Goal: Task Accomplishment & Management: Manage account settings

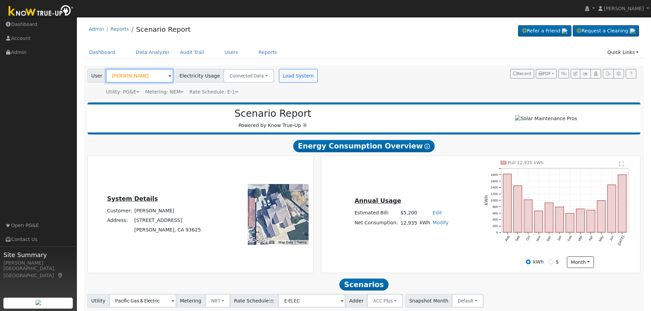
click at [123, 79] on input "Jas Kahlon" at bounding box center [139, 76] width 67 height 14
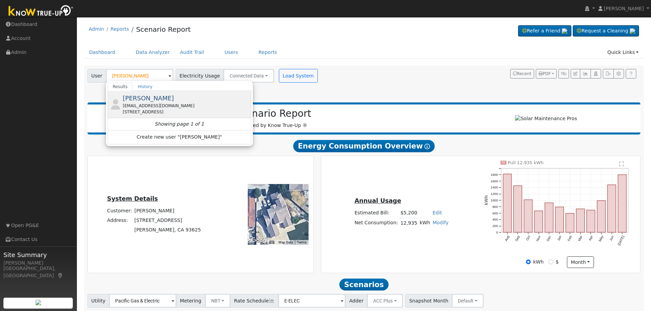
click at [145, 101] on span "Alfonso Pelayo" at bounding box center [148, 98] width 51 height 7
type input "Alfonso Pelayo"
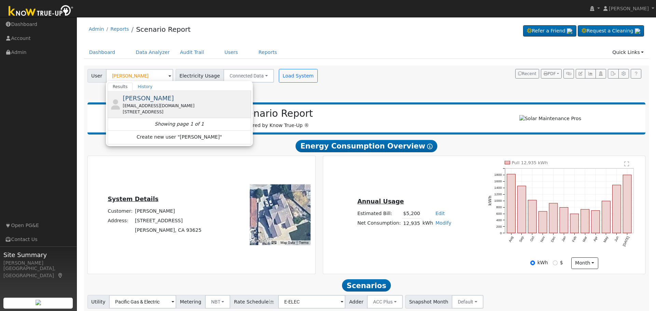
type input "Southern California Edison"
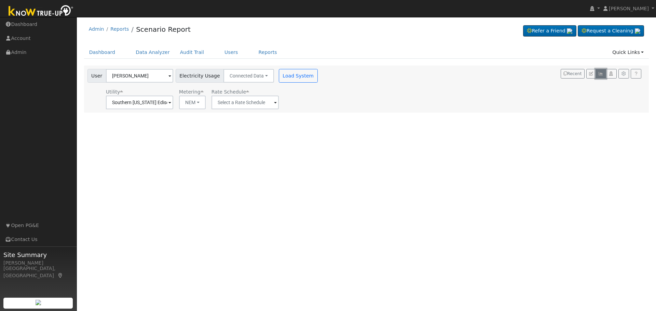
click at [600, 75] on icon "button" at bounding box center [600, 74] width 5 height 4
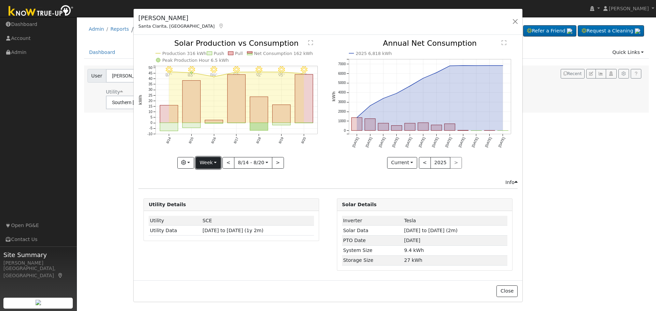
click at [218, 163] on button "Week" at bounding box center [208, 163] width 25 height 12
click at [215, 206] on link "Year" at bounding box center [219, 206] width 47 height 10
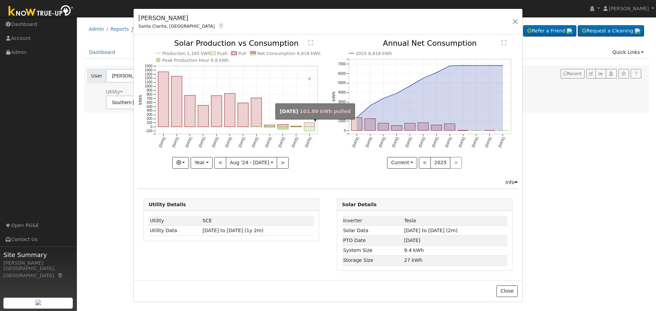
click at [311, 125] on rect "onclick=""" at bounding box center [309, 125] width 11 height 4
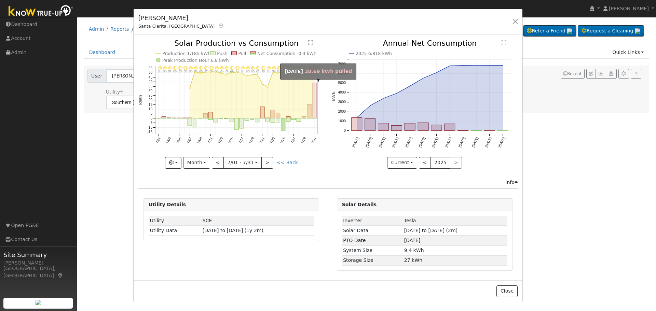
click at [316, 104] on rect "onclick=""" at bounding box center [314, 100] width 4 height 35
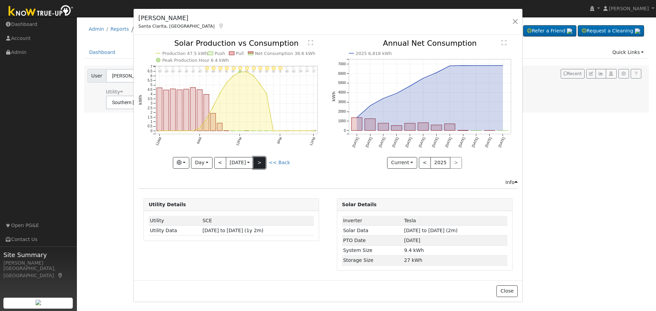
click at [264, 160] on button ">" at bounding box center [259, 163] width 12 height 12
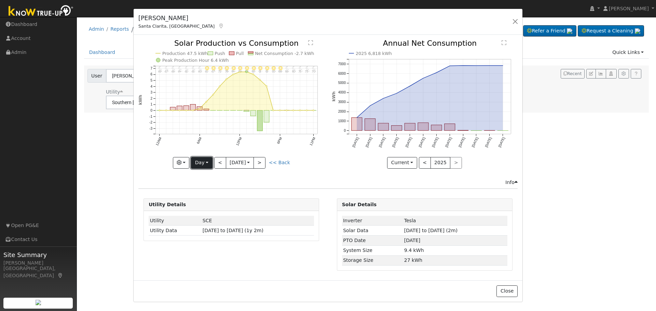
click at [207, 160] on button "Day" at bounding box center [201, 163] width 21 height 12
click at [211, 208] on link "Year" at bounding box center [214, 206] width 47 height 10
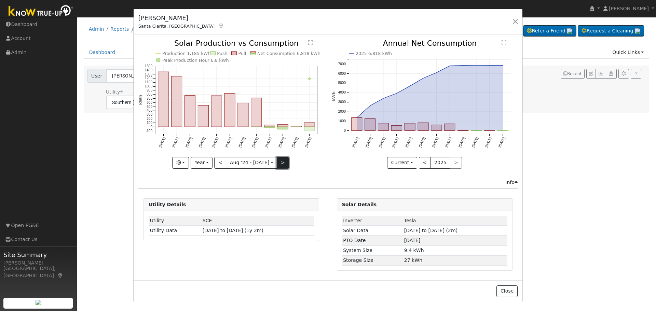
click at [279, 164] on button ">" at bounding box center [283, 163] width 12 height 12
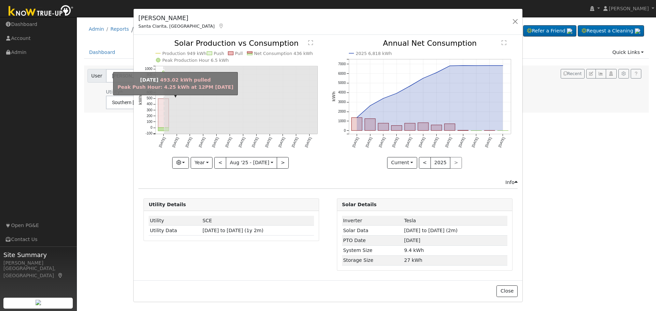
click at [160, 111] on rect "onclick=""" at bounding box center [163, 113] width 11 height 29
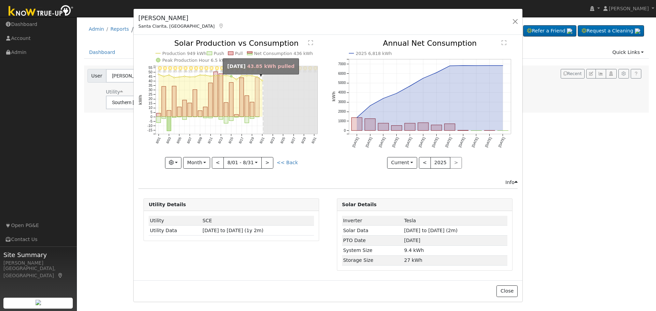
click at [257, 94] on rect "onclick=""" at bounding box center [257, 97] width 4 height 39
type input "2025-08-20"
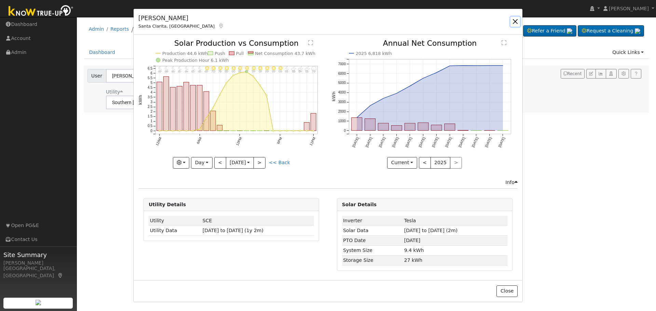
click at [517, 21] on button "button" at bounding box center [515, 22] width 10 height 10
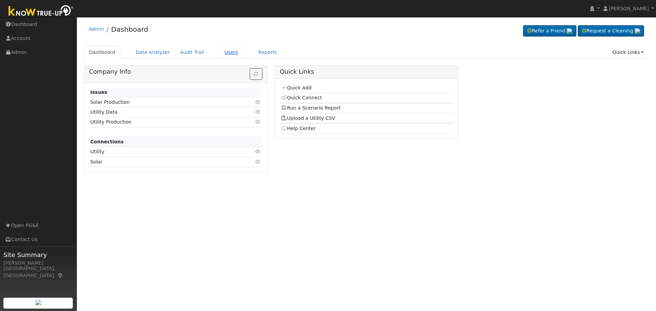
click at [219, 52] on link "Users" at bounding box center [231, 52] width 24 height 13
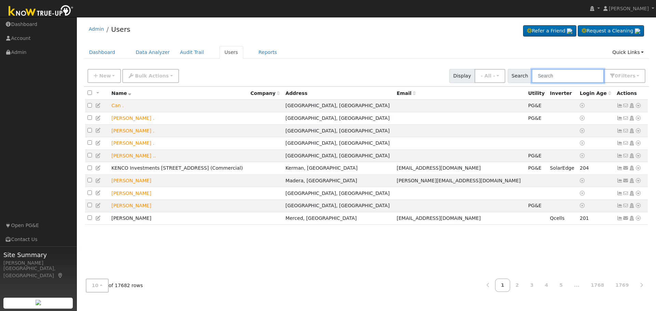
click at [560, 77] on input "text" at bounding box center [568, 76] width 72 height 14
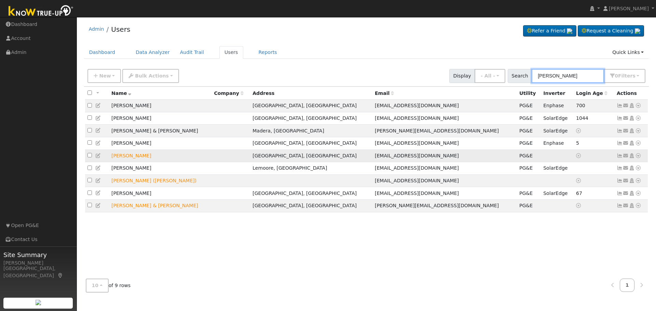
type input "bustamante"
click at [619, 158] on icon at bounding box center [620, 155] width 6 height 5
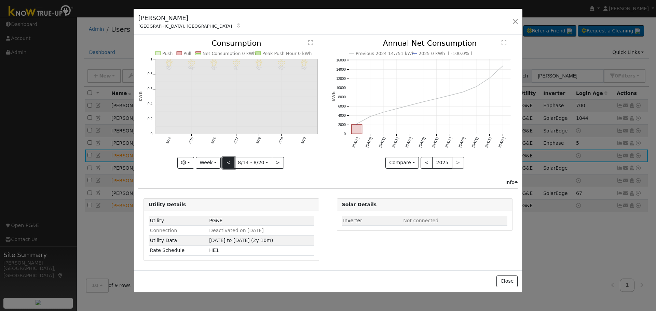
click at [226, 163] on button "<" at bounding box center [228, 163] width 12 height 12
type input "2025-08-07"
click at [515, 21] on button "button" at bounding box center [515, 22] width 10 height 10
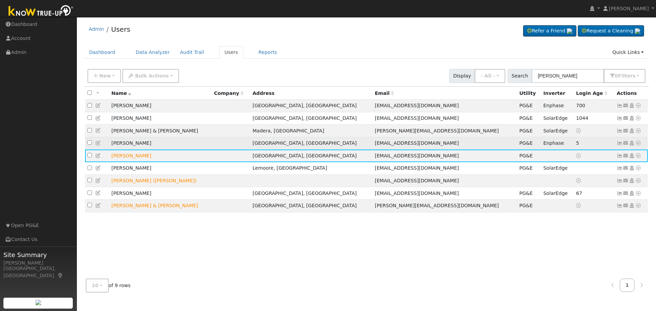
click at [619, 146] on icon at bounding box center [620, 143] width 6 height 5
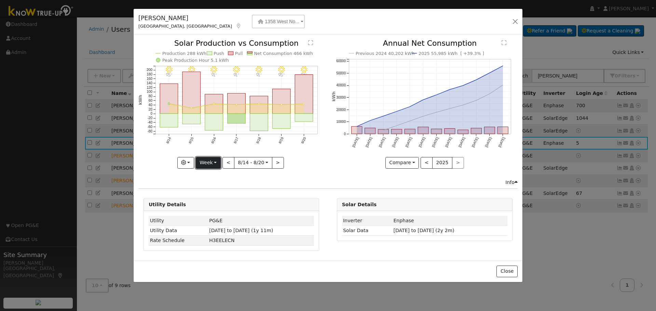
click at [216, 163] on button "Week" at bounding box center [208, 163] width 25 height 12
click at [214, 206] on link "Year" at bounding box center [219, 206] width 47 height 10
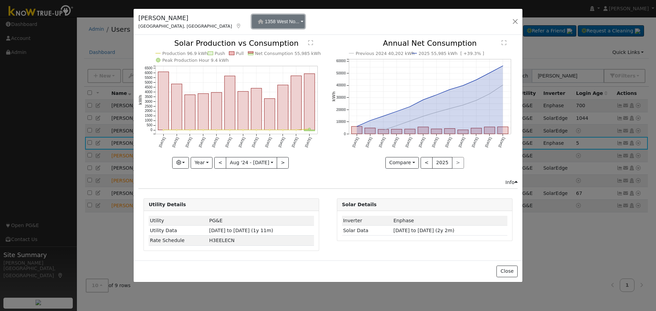
click at [252, 21] on button "1358 West No..." at bounding box center [278, 22] width 53 height 14
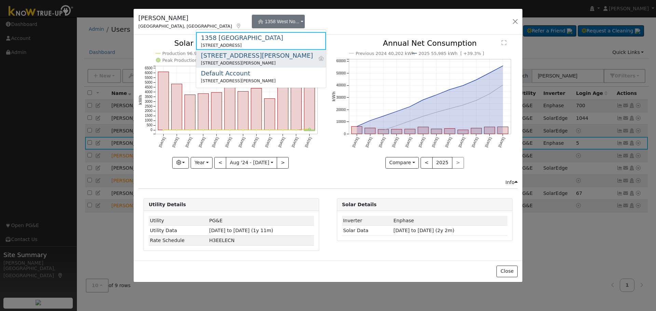
click at [236, 56] on div "5852 West Cromwell" at bounding box center [257, 55] width 112 height 9
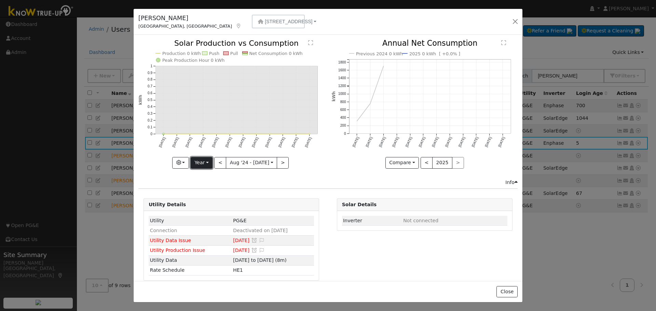
click at [207, 162] on button "Year" at bounding box center [202, 163] width 22 height 12
click at [212, 204] on link "Year" at bounding box center [214, 206] width 47 height 10
click at [277, 162] on button ">" at bounding box center [283, 163] width 12 height 12
click at [223, 161] on button "<" at bounding box center [220, 163] width 12 height 12
type input "2024-08-01"
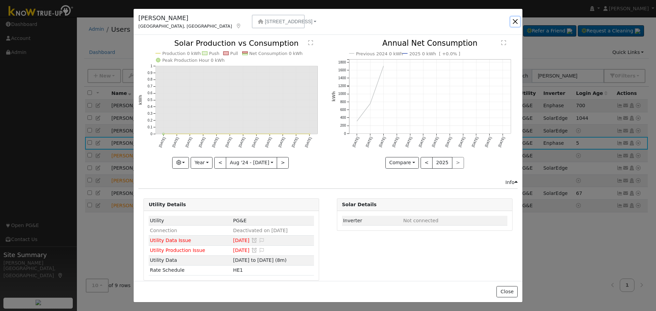
click at [513, 20] on button "button" at bounding box center [515, 22] width 10 height 10
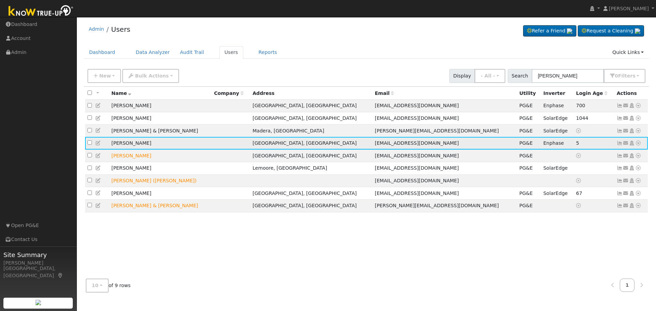
click at [619, 146] on icon at bounding box center [620, 143] width 6 height 5
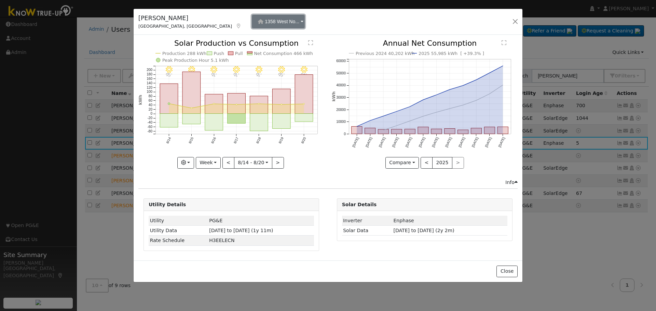
click at [252, 22] on button "1358 West No..." at bounding box center [278, 22] width 53 height 14
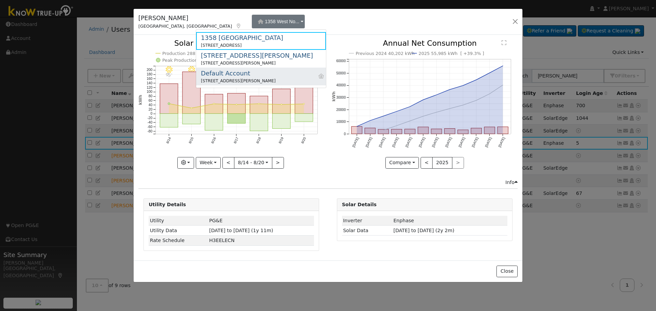
click at [243, 81] on div "11895 East Shaw Avenue, Clovis, CA 93619" at bounding box center [238, 81] width 75 height 6
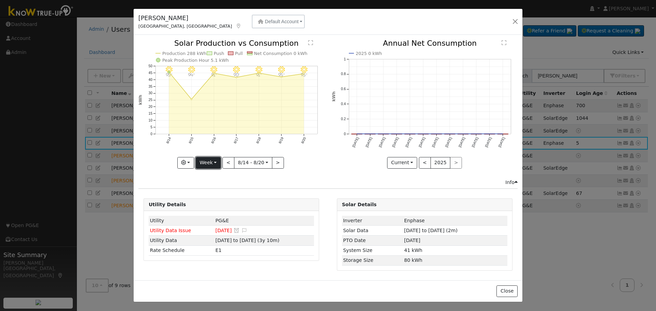
click at [215, 163] on button "Week" at bounding box center [208, 163] width 25 height 12
click at [217, 206] on link "Year" at bounding box center [219, 206] width 47 height 10
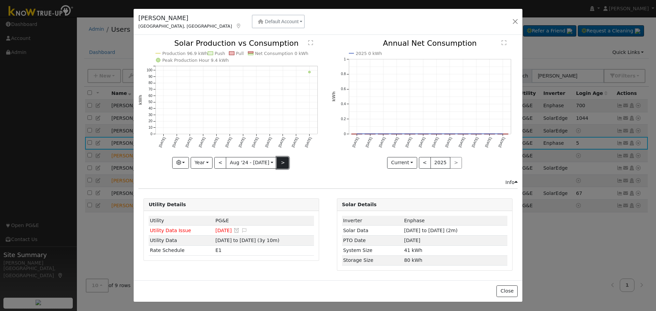
click at [278, 163] on button ">" at bounding box center [283, 163] width 12 height 12
type input "2025-08-01"
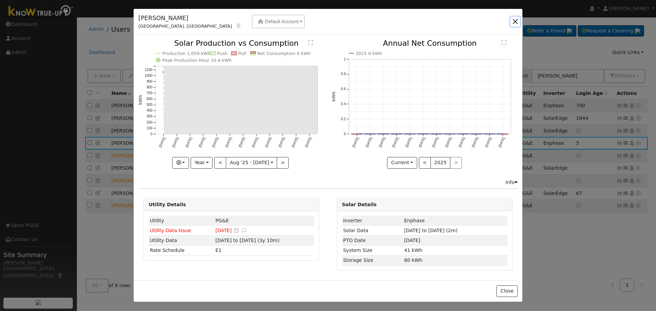
click at [514, 20] on button "button" at bounding box center [515, 22] width 10 height 10
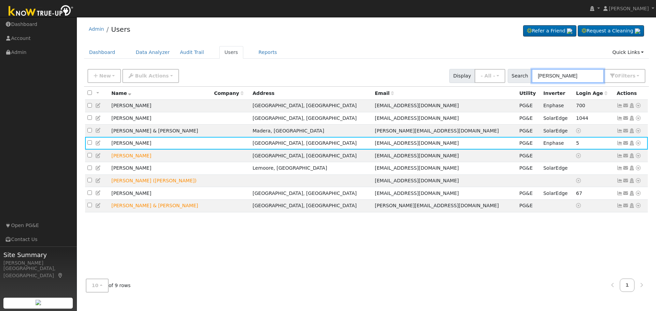
click at [561, 76] on input "bustamante" at bounding box center [568, 76] width 72 height 14
click at [563, 78] on input "bustamante" at bounding box center [568, 76] width 72 height 14
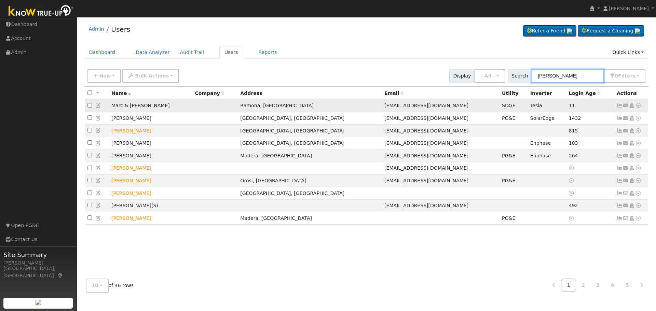
type input "azar"
click at [619, 107] on icon at bounding box center [620, 105] width 6 height 5
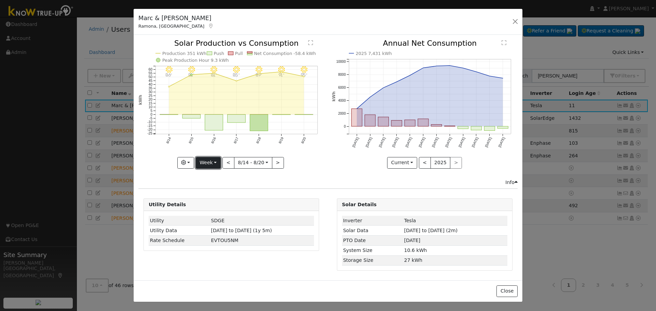
click at [217, 164] on button "Week" at bounding box center [208, 163] width 25 height 12
click at [219, 203] on link "Year" at bounding box center [219, 206] width 47 height 10
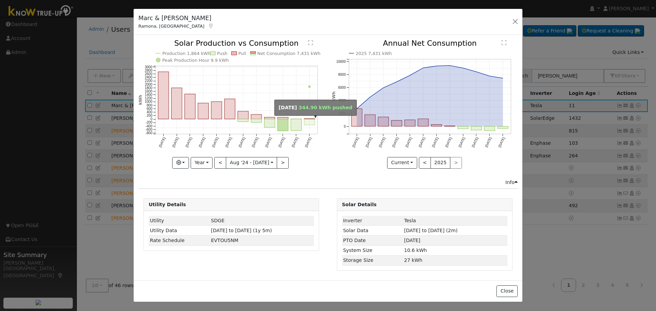
click at [312, 123] on rect "onclick=""" at bounding box center [309, 122] width 11 height 6
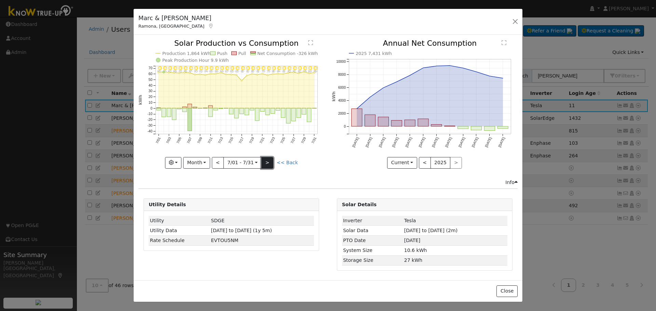
click at [267, 163] on button ">" at bounding box center [267, 163] width 12 height 12
type input "2025-08-01"
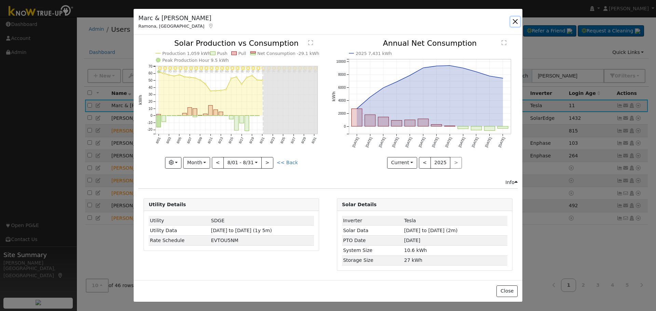
click at [517, 23] on button "button" at bounding box center [515, 22] width 10 height 10
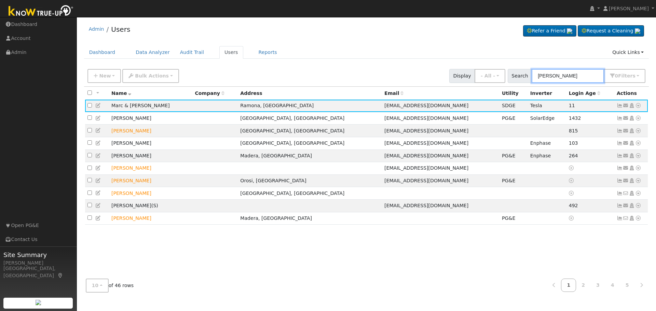
click at [547, 75] on input "azar" at bounding box center [568, 76] width 72 height 14
click at [547, 74] on input "azar" at bounding box center [568, 76] width 72 height 14
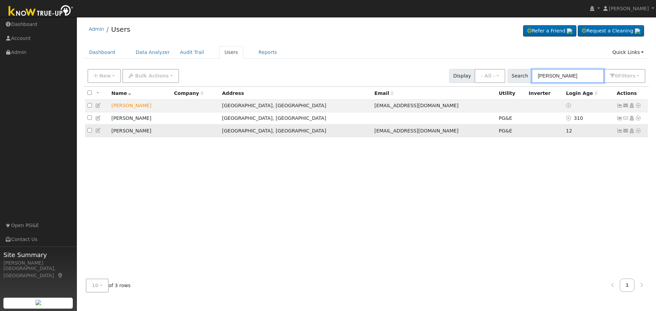
type input "ballard"
click at [619, 133] on icon at bounding box center [620, 130] width 6 height 5
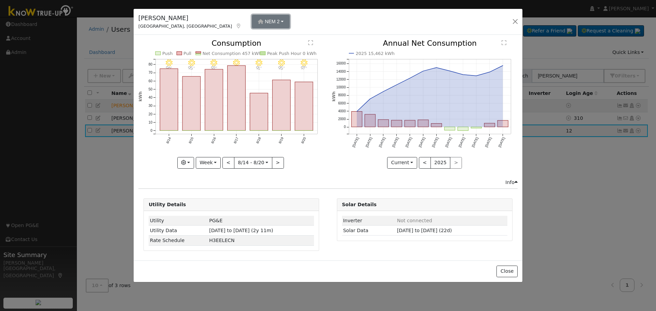
click at [252, 20] on button "NEM 2" at bounding box center [271, 22] width 38 height 14
click at [220, 57] on div "NEM 3" at bounding box center [217, 55] width 41 height 9
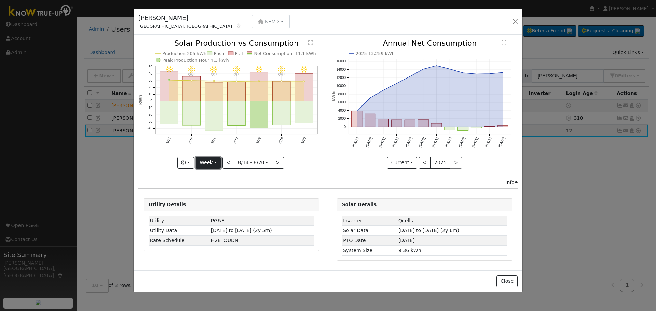
click at [216, 162] on button "Week" at bounding box center [208, 163] width 25 height 12
click at [212, 208] on link "Year" at bounding box center [219, 206] width 47 height 10
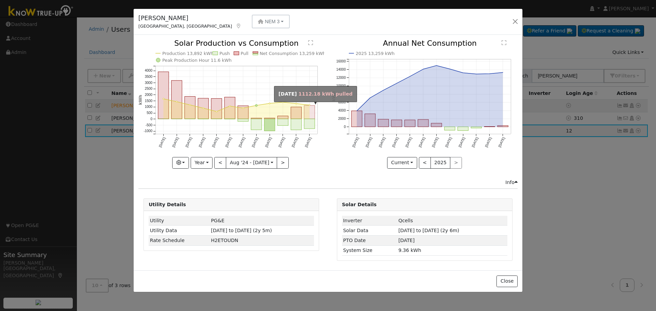
click at [313, 114] on rect "onclick=""" at bounding box center [309, 112] width 11 height 13
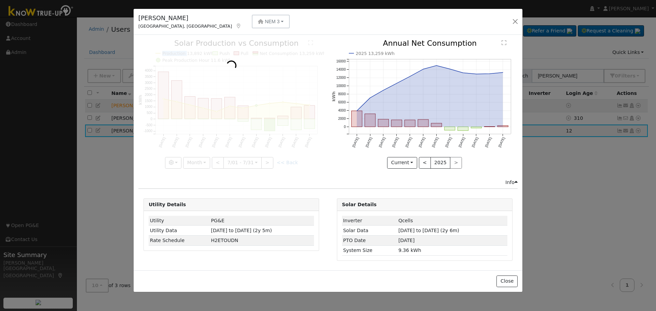
click at [313, 114] on div at bounding box center [231, 104] width 186 height 129
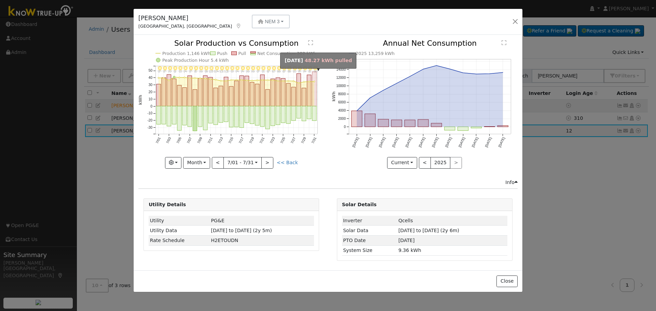
click at [314, 74] on rect "onclick=""" at bounding box center [314, 89] width 4 height 35
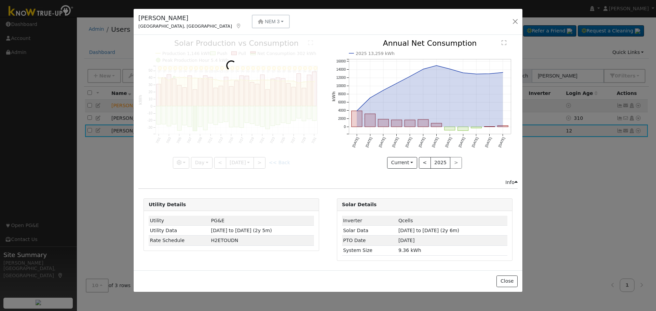
click at [314, 74] on div at bounding box center [231, 104] width 186 height 129
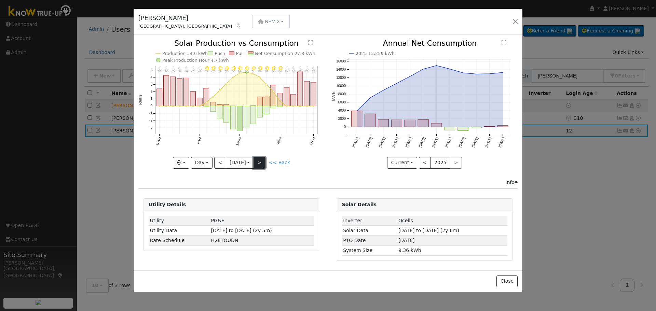
click at [261, 163] on button ">" at bounding box center [259, 163] width 12 height 12
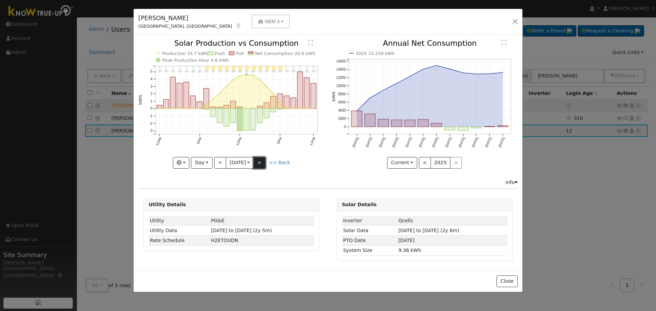
click at [261, 163] on button ">" at bounding box center [259, 163] width 12 height 12
type input "2025-08-03"
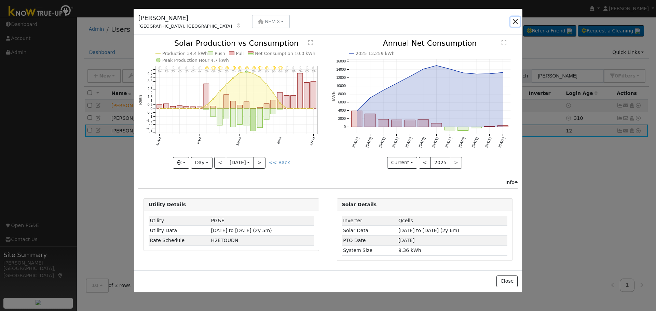
click at [516, 21] on button "button" at bounding box center [515, 22] width 10 height 10
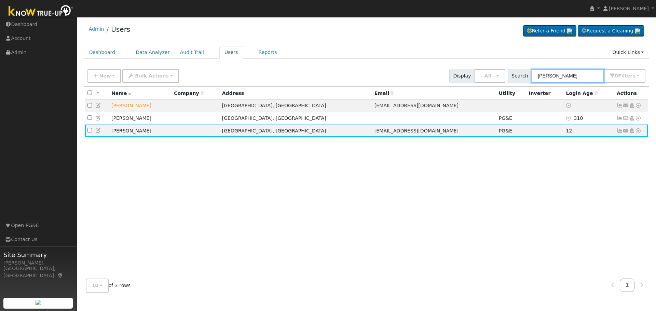
click at [569, 79] on input "ballard" at bounding box center [568, 76] width 72 height 14
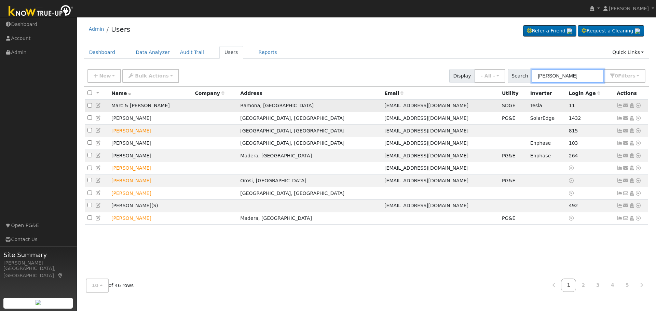
type input "azar"
click at [620, 106] on icon at bounding box center [620, 105] width 6 height 5
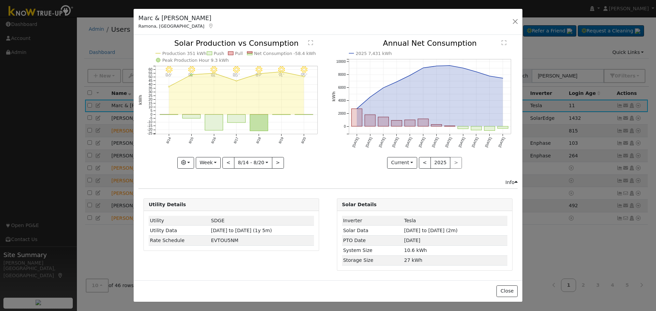
click at [305, 114] on icon "8/20 - Clear 95° 8/19 - Clear 91° 8/18 - Clear 89° 8/17 - Clear 85° 8/16 - Clea…" at bounding box center [231, 104] width 186 height 128
click at [303, 114] on icon "8/20 - Clear 95° 8/19 - Clear 91° 8/18 - Clear 89° 8/17 - Clear 85° 8/16 - Clea…" at bounding box center [231, 104] width 186 height 128
click at [304, 115] on rect "onclick=""" at bounding box center [304, 115] width 18 height 0
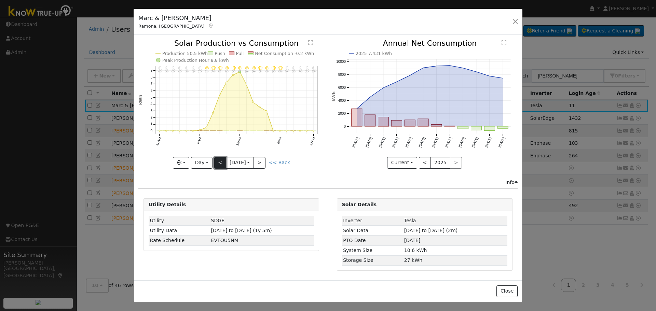
click at [220, 162] on button "<" at bounding box center [220, 163] width 12 height 12
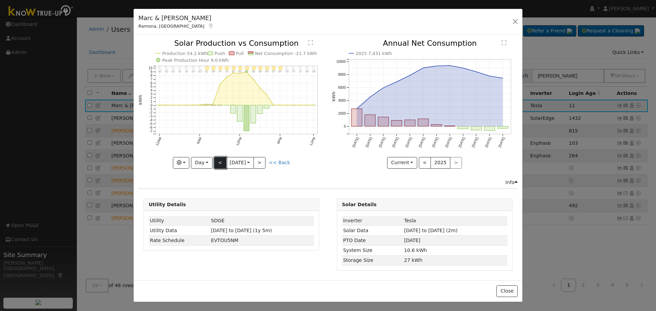
click at [220, 165] on button "<" at bounding box center [220, 163] width 12 height 12
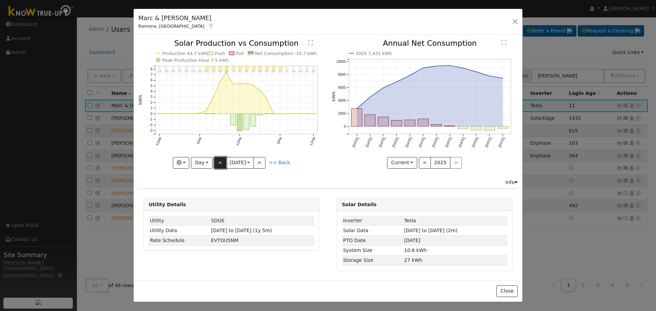
click at [220, 165] on button "<" at bounding box center [220, 163] width 12 height 12
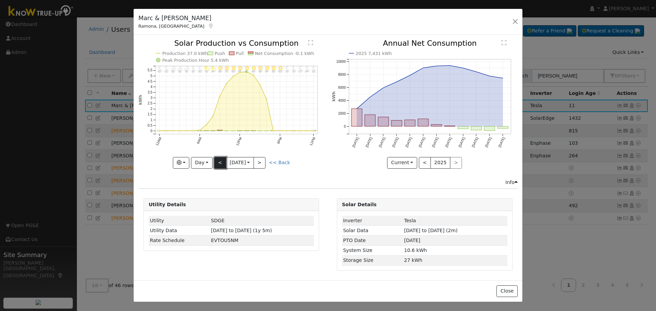
click at [220, 165] on button "<" at bounding box center [220, 163] width 12 height 12
click at [263, 161] on button ">" at bounding box center [259, 163] width 12 height 12
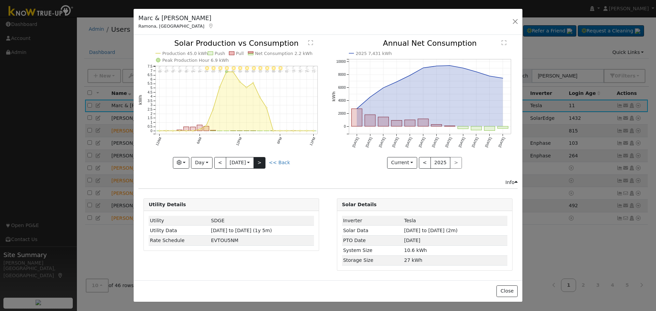
click at [0, 0] on div at bounding box center [0, 0] width 0 height 0
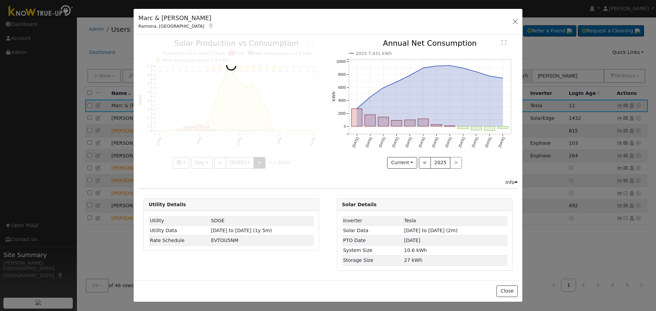
click at [263, 161] on div at bounding box center [231, 104] width 186 height 129
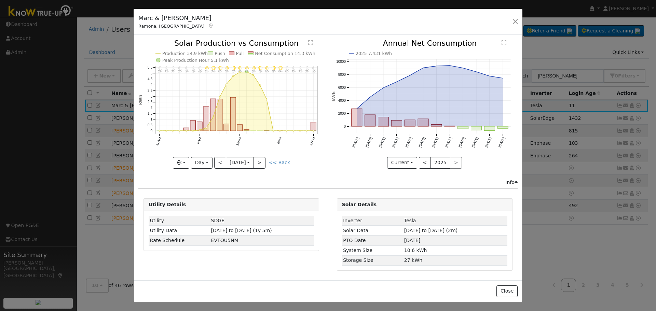
click at [263, 161] on div "11PM - Clear 69° 10PM - Clear 71° 9PM - Clear 72° 8PM - Clear 75° 7PM - Clear 8…" at bounding box center [231, 104] width 186 height 129
click at [263, 161] on button ">" at bounding box center [259, 163] width 12 height 12
click at [0, 0] on div at bounding box center [0, 0] width 0 height 0
click at [263, 161] on div at bounding box center [231, 104] width 186 height 129
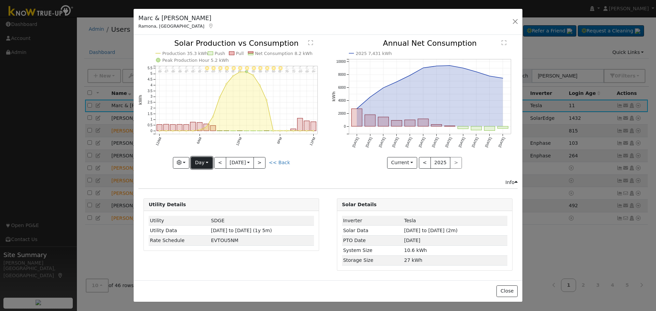
click at [205, 164] on button "Day" at bounding box center [201, 163] width 21 height 12
click at [265, 162] on button ">" at bounding box center [259, 163] width 12 height 12
click at [265, 163] on button ">" at bounding box center [259, 163] width 12 height 12
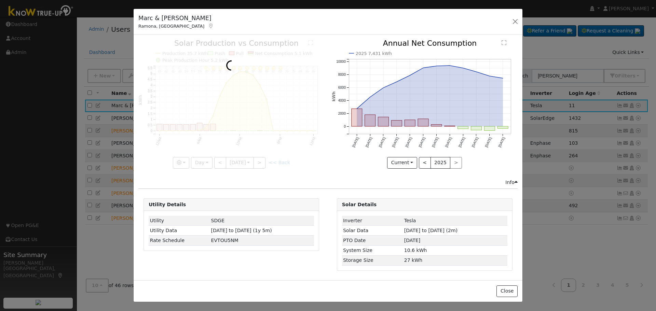
click at [265, 163] on div at bounding box center [231, 104] width 186 height 129
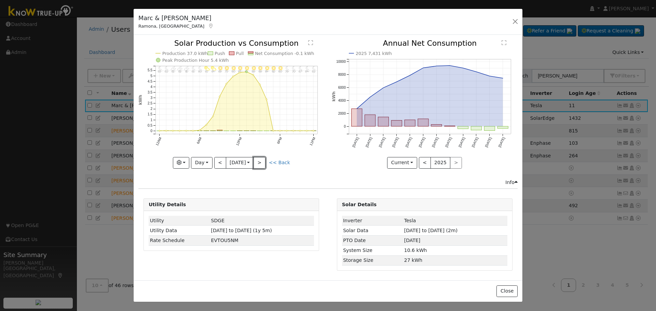
click at [265, 163] on button ">" at bounding box center [259, 163] width 12 height 12
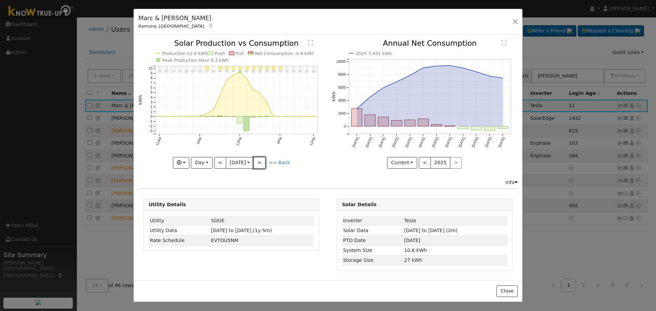
click at [263, 163] on button ">" at bounding box center [259, 163] width 12 height 12
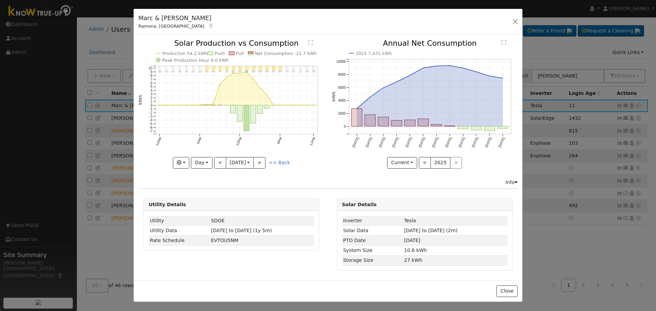
click at [263, 163] on div "11PM - Clear 68° 10PM - Clear 69° 9PM - Clear 71° 8PM - Clear 73° 7PM - Clear 7…" at bounding box center [231, 104] width 186 height 129
click at [261, 165] on button ">" at bounding box center [259, 163] width 12 height 12
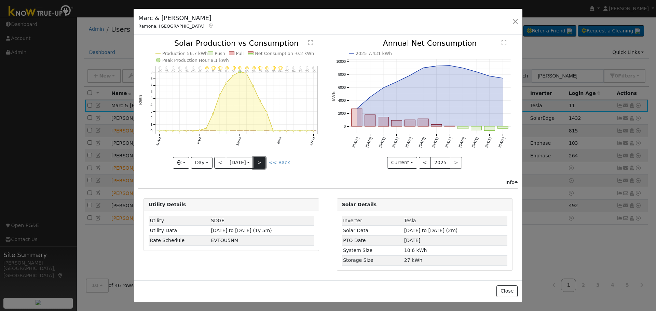
click at [261, 165] on button ">" at bounding box center [259, 163] width 12 height 12
click at [262, 164] on button ">" at bounding box center [259, 163] width 12 height 12
click at [218, 166] on button "<" at bounding box center [220, 163] width 12 height 12
click at [202, 161] on button "Day" at bounding box center [201, 163] width 21 height 12
click at [211, 194] on link "Month" at bounding box center [214, 196] width 47 height 10
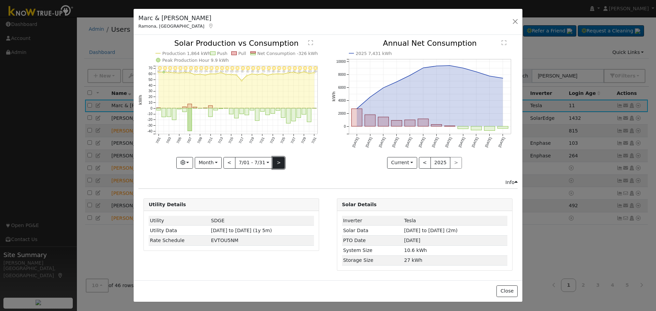
click at [276, 165] on button ">" at bounding box center [279, 163] width 12 height 12
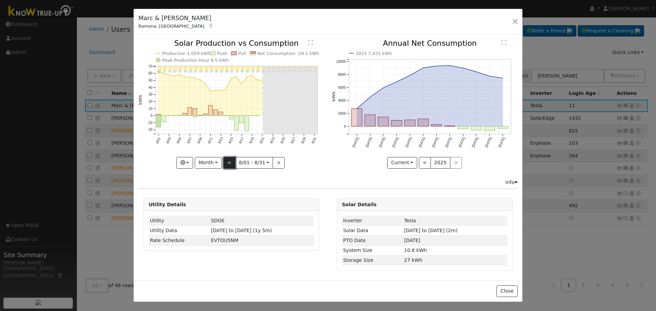
click at [231, 163] on button "<" at bounding box center [229, 163] width 12 height 12
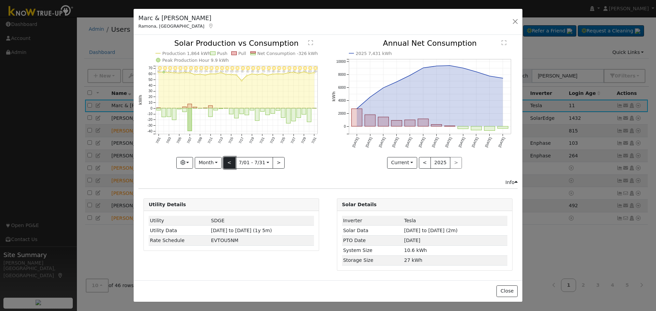
click at [231, 163] on button "<" at bounding box center [229, 163] width 12 height 12
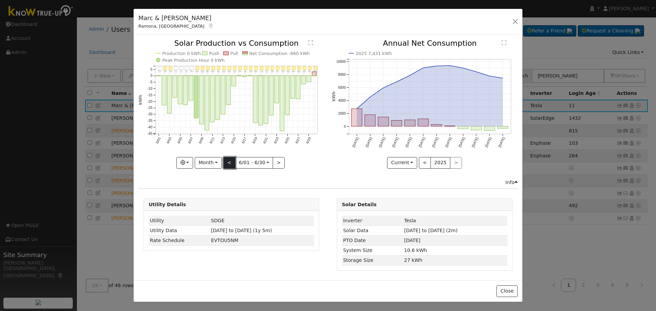
click at [231, 163] on button "<" at bounding box center [229, 163] width 12 height 12
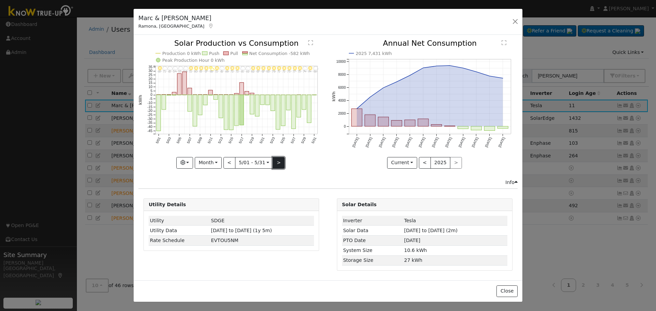
click at [277, 165] on button ">" at bounding box center [279, 163] width 12 height 12
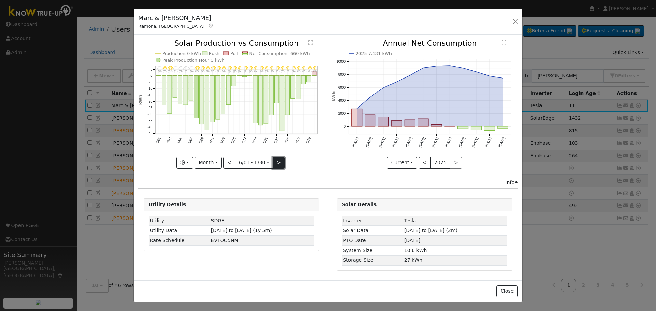
click at [277, 165] on button ">" at bounding box center [279, 163] width 12 height 12
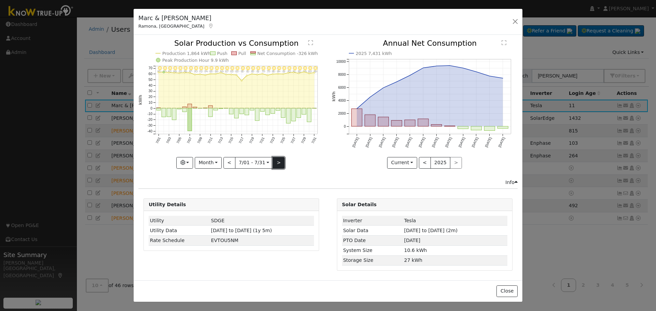
click at [277, 165] on button ">" at bounding box center [279, 163] width 12 height 12
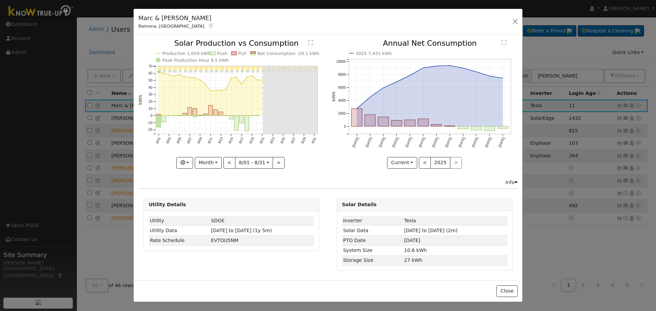
click at [257, 96] on icon "8/31 - Clear 90° 8/30 - MostlyClear 85° 8/29 - MostlyClear 87° 8/28 - MostlyCle…" at bounding box center [231, 104] width 186 height 128
click at [216, 160] on button "Month" at bounding box center [208, 163] width 27 height 12
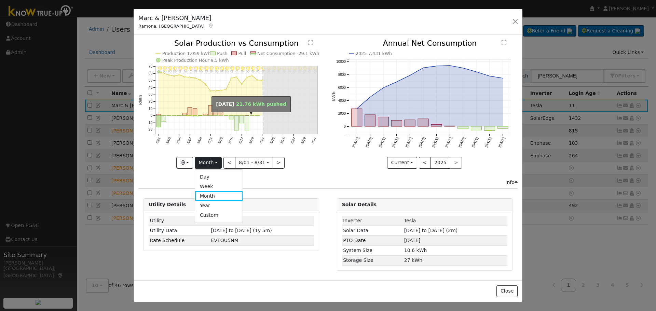
click at [249, 122] on rect "onclick=""" at bounding box center [247, 123] width 4 height 15
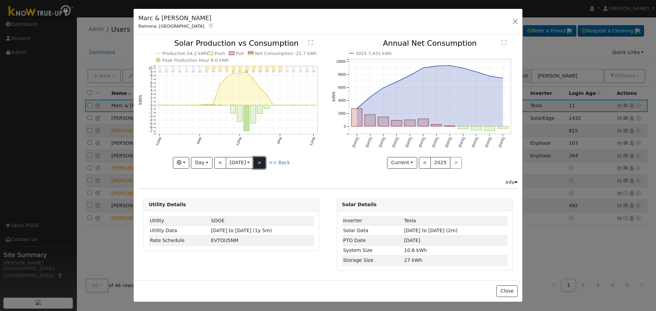
click at [262, 165] on button ">" at bounding box center [259, 163] width 12 height 12
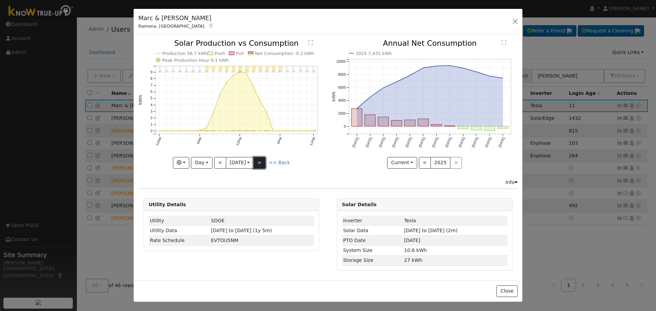
click at [262, 165] on button ">" at bounding box center [259, 163] width 12 height 12
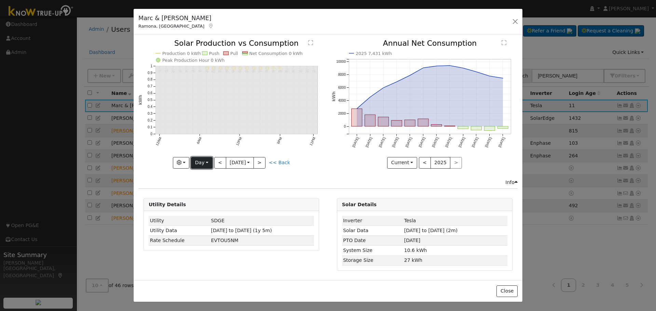
click at [212, 162] on button "Day" at bounding box center [201, 163] width 21 height 12
click at [210, 208] on link "Year" at bounding box center [214, 206] width 47 height 10
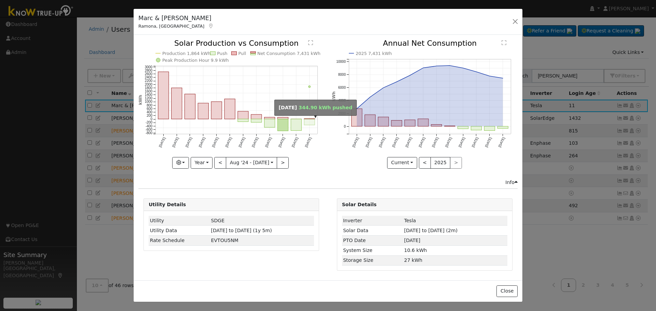
click at [312, 124] on rect "onclick=""" at bounding box center [309, 122] width 11 height 6
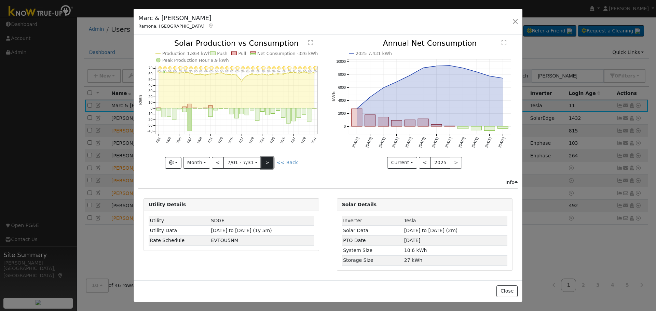
click at [266, 165] on button ">" at bounding box center [267, 163] width 12 height 12
type input "2025-08-01"
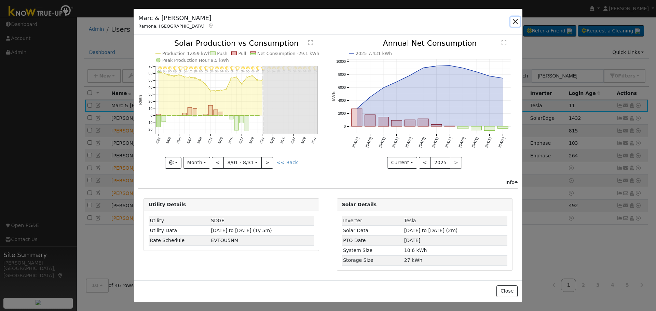
click at [516, 20] on button "button" at bounding box center [515, 22] width 10 height 10
